Goal: Navigation & Orientation: Find specific page/section

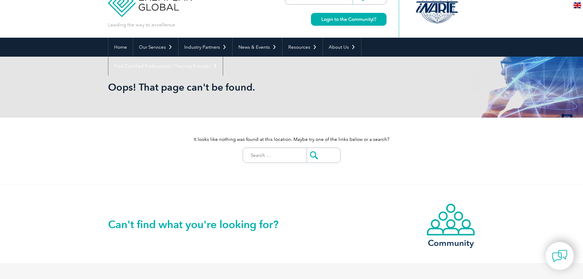
scroll to position [31, 0]
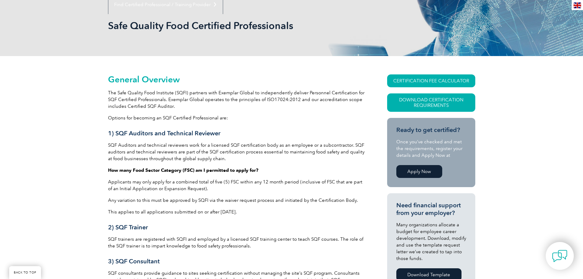
scroll to position [75, 0]
